Goal: Task Accomplishment & Management: Manage account settings

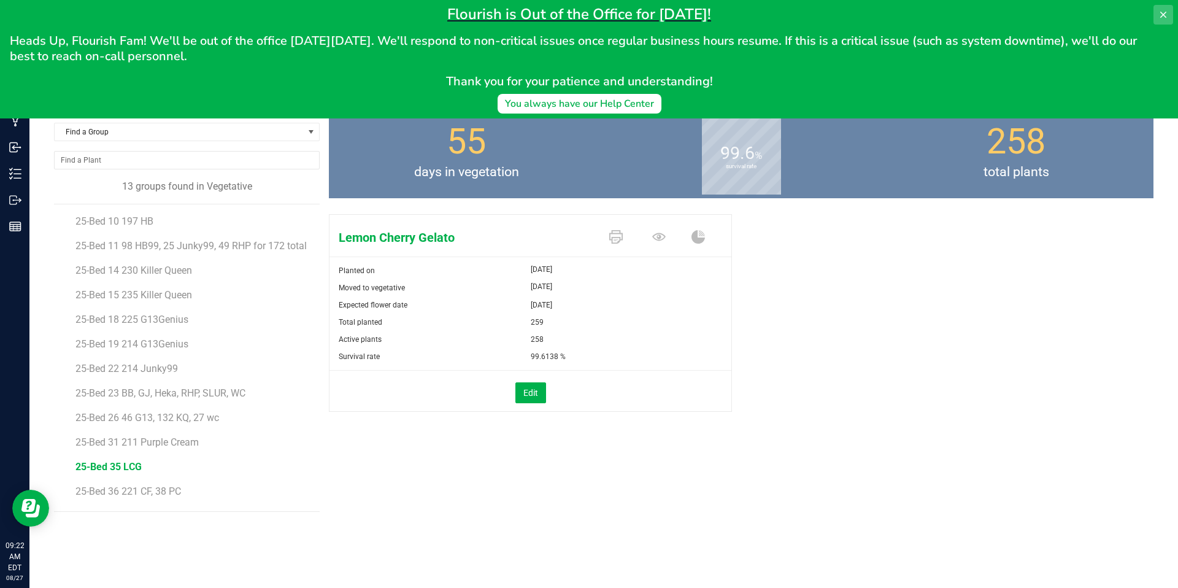
click at [1160, 10] on icon at bounding box center [1163, 15] width 10 height 10
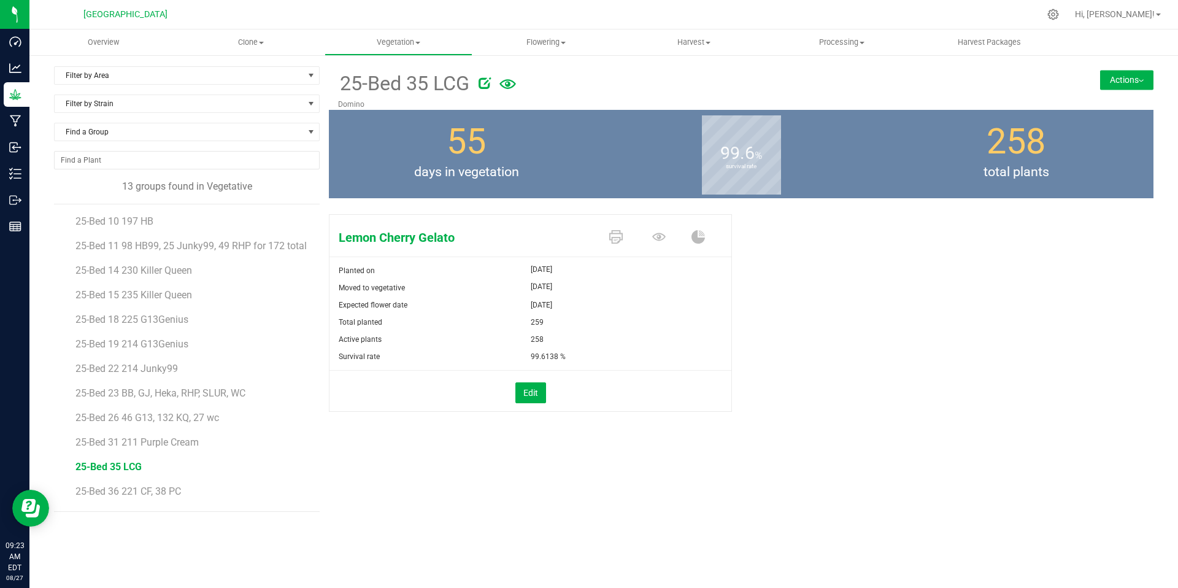
click at [1122, 83] on button "Actions" at bounding box center [1126, 80] width 53 height 20
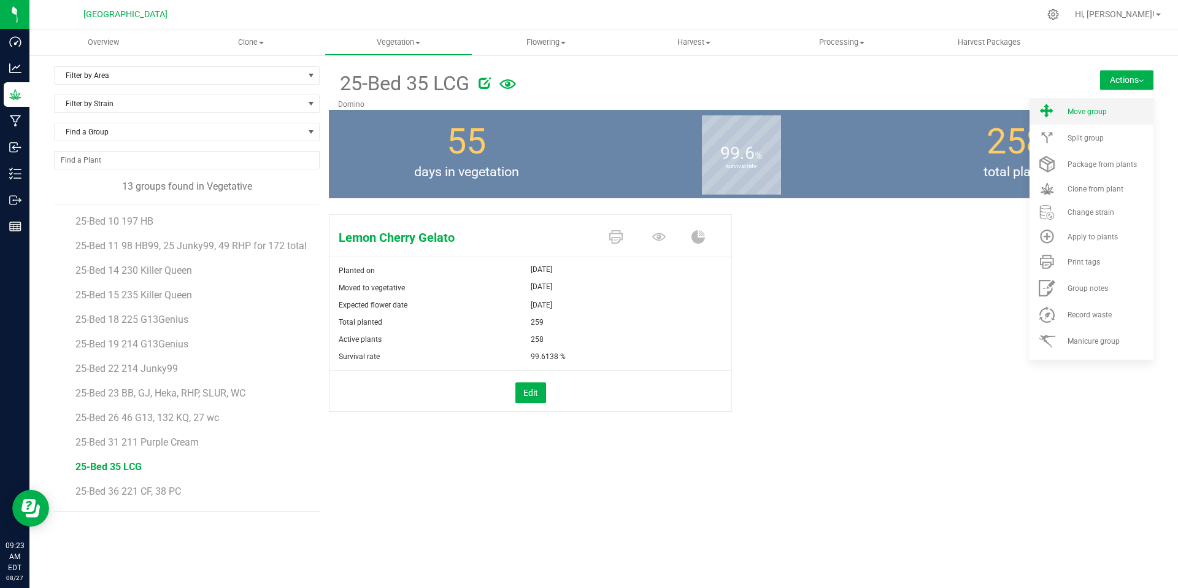
click at [1091, 110] on span "Move group" at bounding box center [1086, 111] width 39 height 9
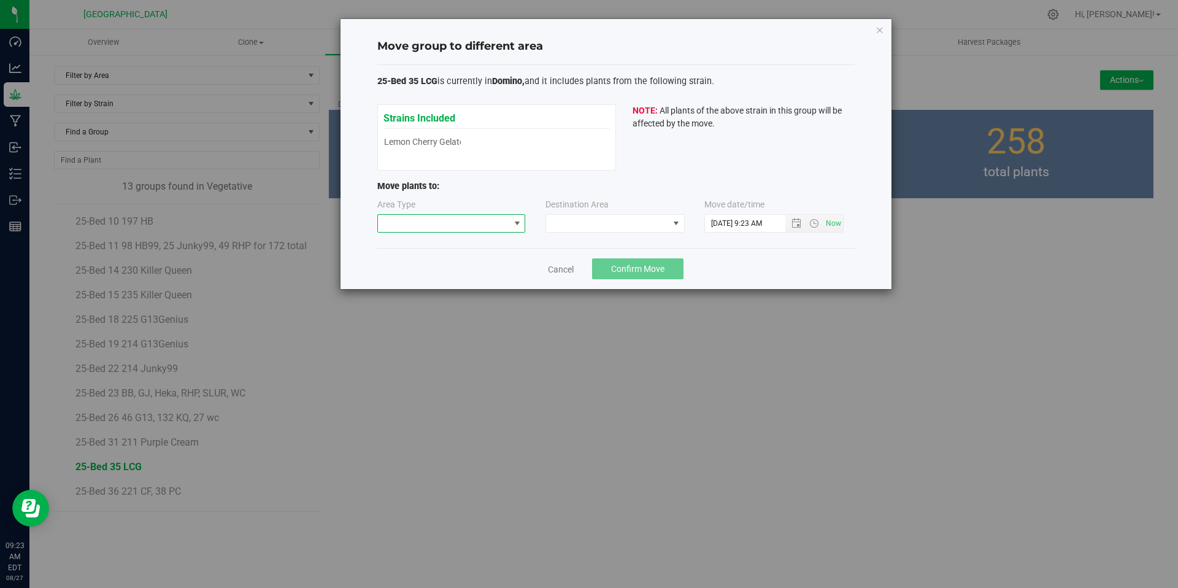
click at [495, 229] on span at bounding box center [444, 223] width 132 height 17
click at [435, 310] on li "Flowering" at bounding box center [451, 308] width 147 height 21
click at [596, 221] on span at bounding box center [607, 223] width 123 height 17
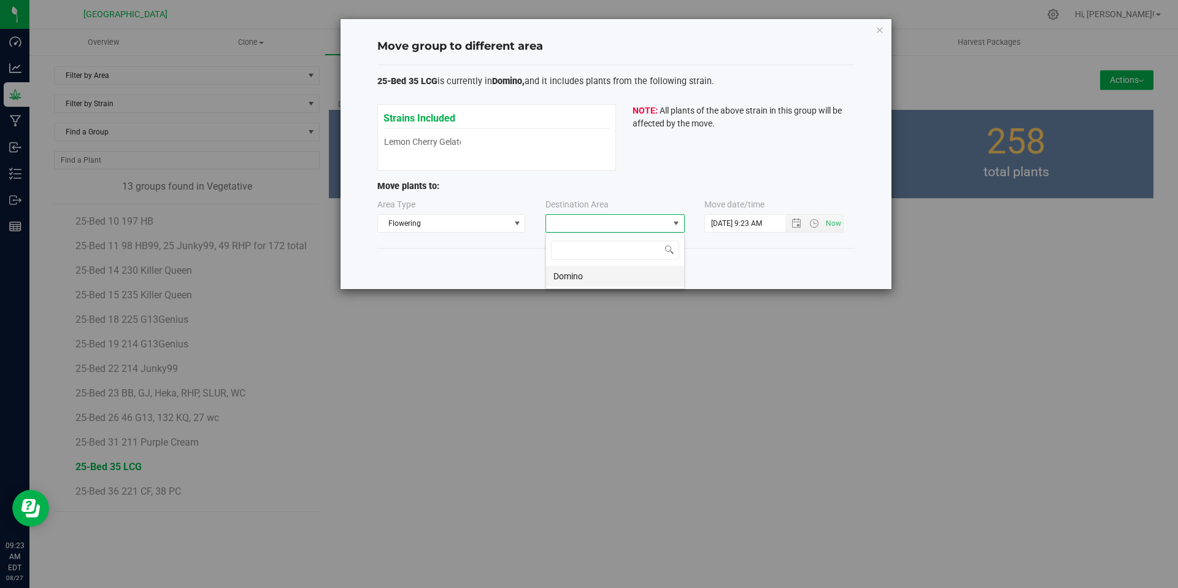
click at [583, 282] on li "Domino" at bounding box center [615, 276] width 138 height 21
click at [801, 221] on span "Open the date view" at bounding box center [796, 223] width 21 height 10
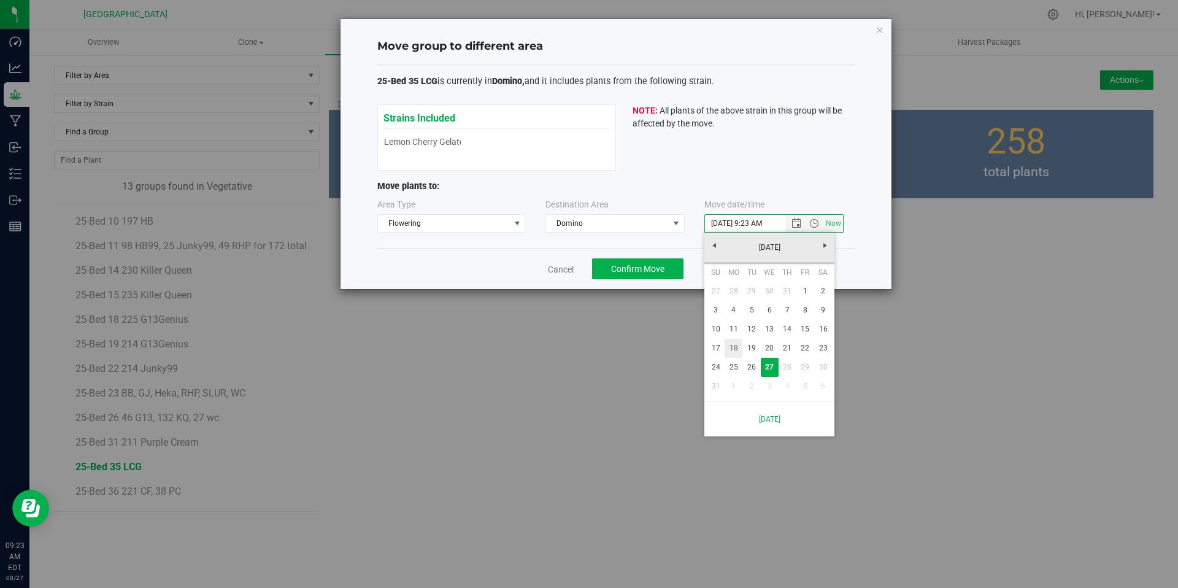
click at [736, 346] on link "18" at bounding box center [733, 348] width 18 height 19
type input "[DATE] 9:23 AM"
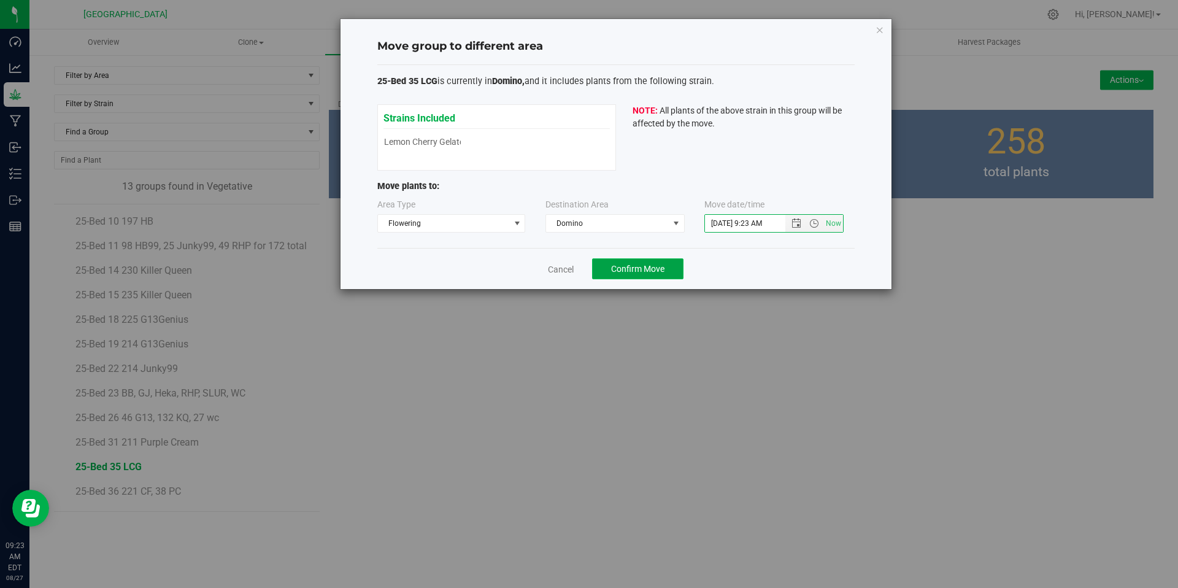
click at [648, 270] on span "Confirm Move" at bounding box center [637, 269] width 53 height 10
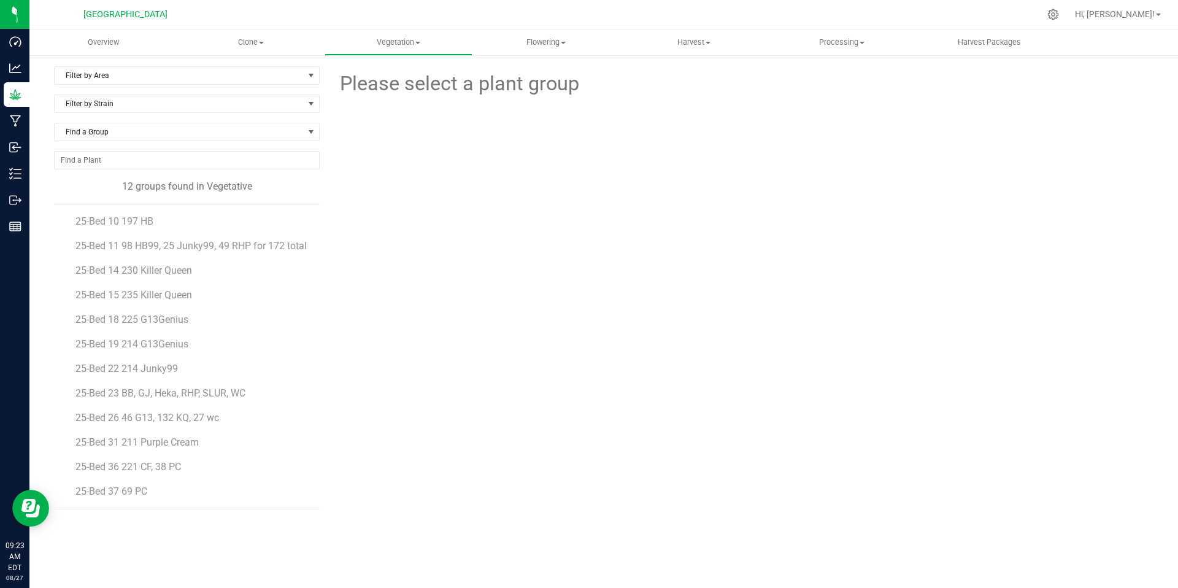
scroll to position [12, 0]
click at [823, 42] on span "Processing" at bounding box center [841, 42] width 147 height 11
click at [832, 90] on span "Processing harvests" at bounding box center [823, 88] width 113 height 10
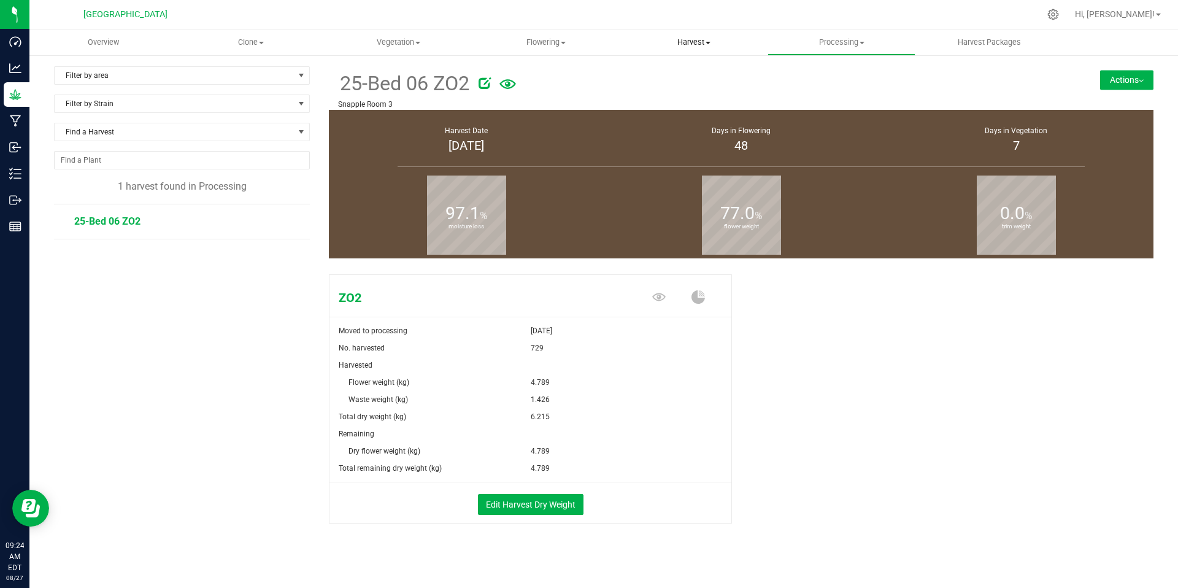
click at [694, 42] on span "Harvest" at bounding box center [694, 42] width 147 height 11
click at [669, 72] on span "Harvests" at bounding box center [654, 74] width 68 height 10
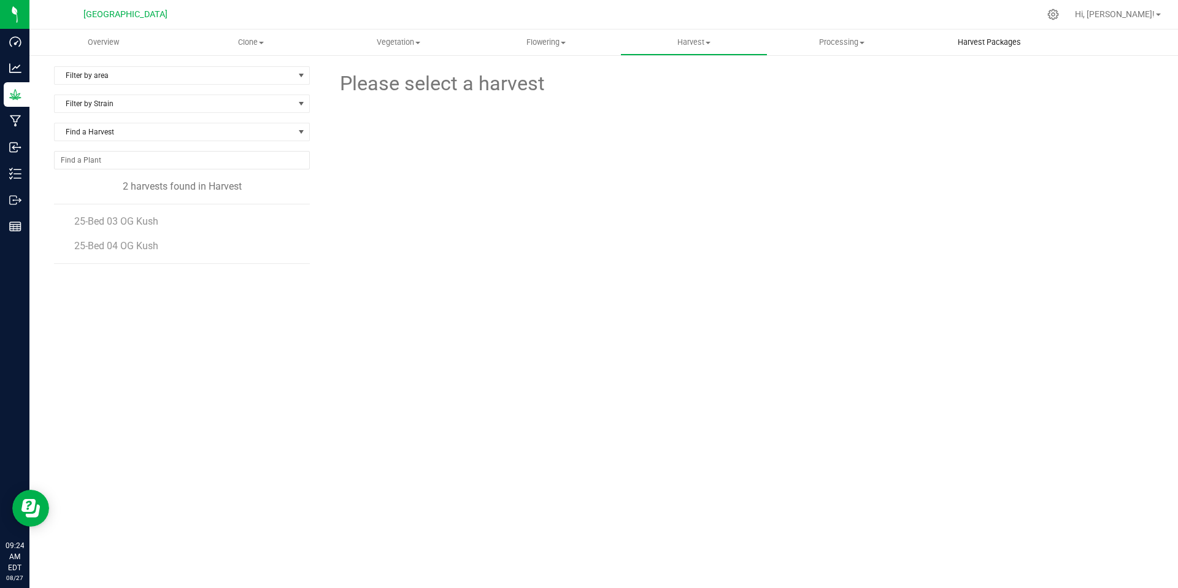
click at [982, 47] on span "Harvest Packages" at bounding box center [989, 42] width 96 height 11
